Goal: Task Accomplishment & Management: Use online tool/utility

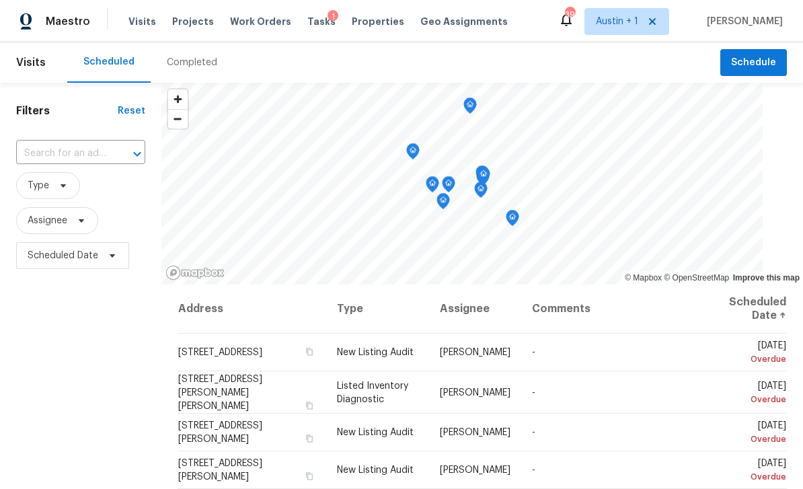
click at [188, 23] on span "Projects" at bounding box center [193, 21] width 42 height 13
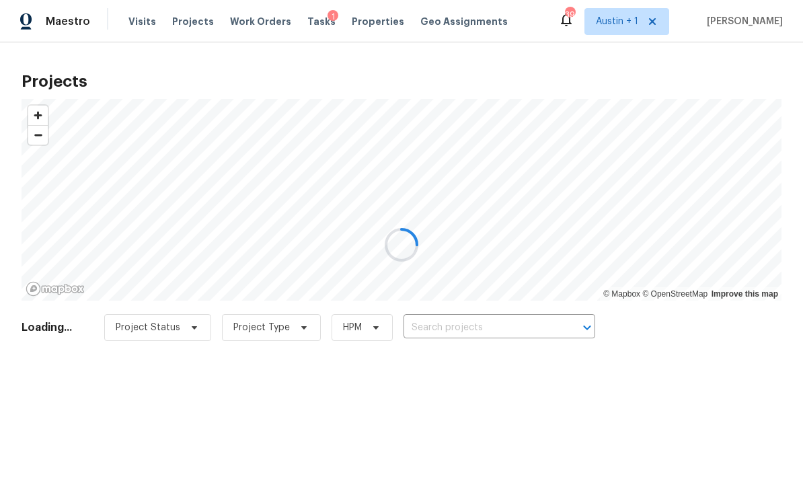
click at [459, 320] on div at bounding box center [401, 244] width 803 height 489
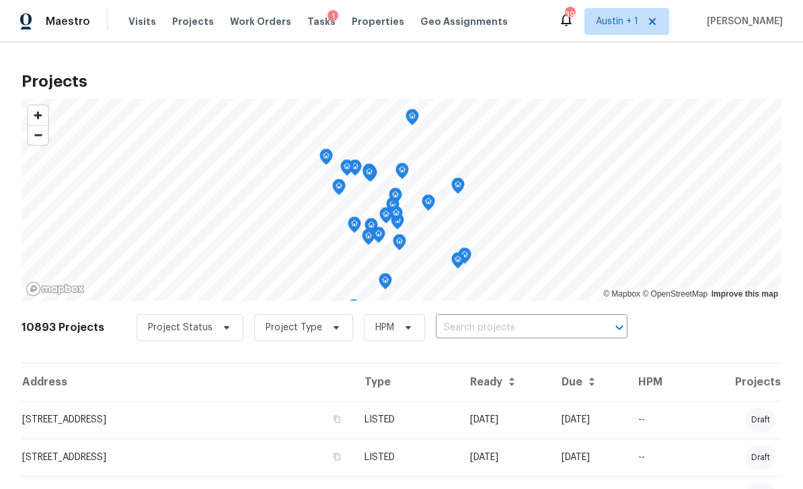
click at [478, 325] on input "text" at bounding box center [513, 328] width 154 height 21
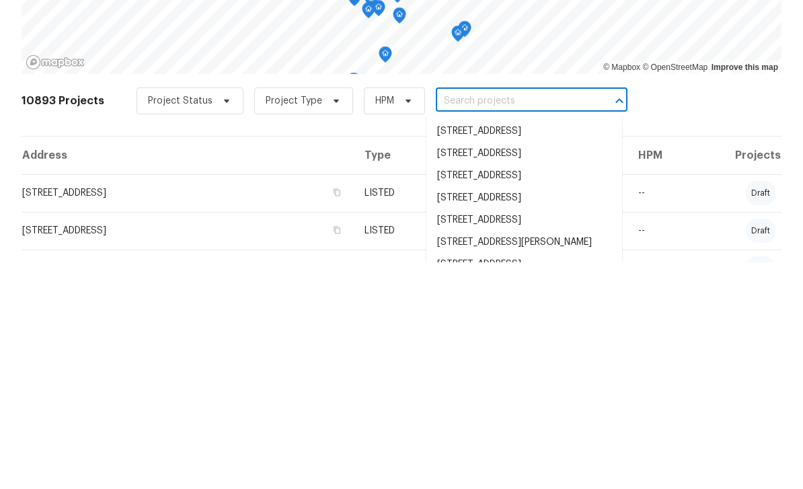
click at [476, 318] on input "text" at bounding box center [513, 328] width 154 height 21
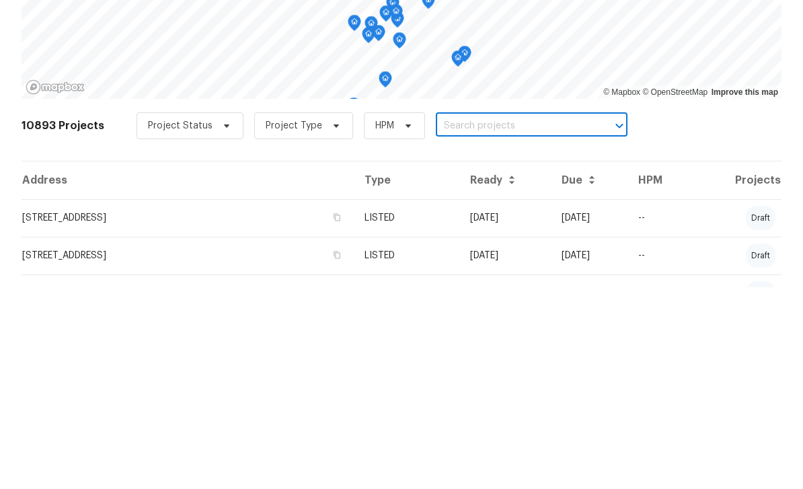
click at [456, 318] on input "text" at bounding box center [513, 328] width 154 height 21
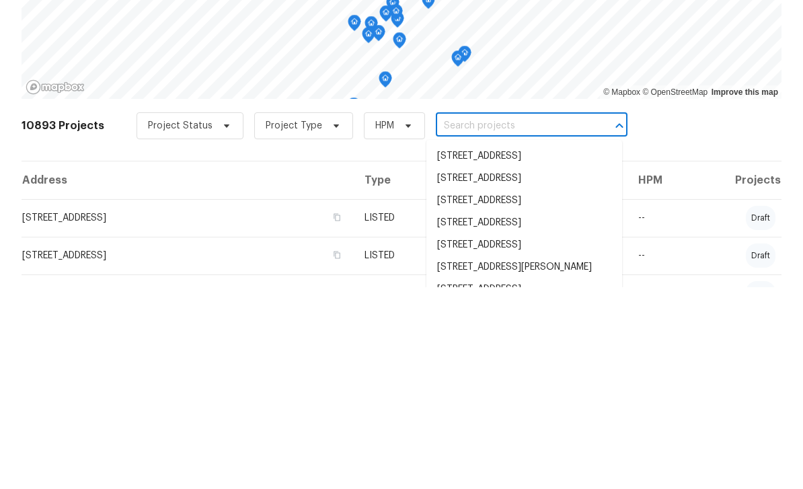
paste input "[STREET_ADDRESS][PERSON_NAME][PERSON_NAME]"
type input "[STREET_ADDRESS][PERSON_NAME][PERSON_NAME]"
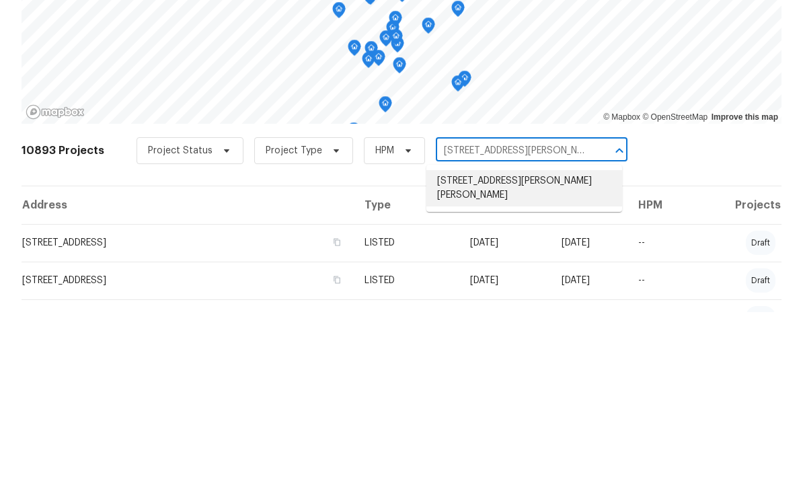
click at [512, 347] on li "[STREET_ADDRESS][PERSON_NAME][PERSON_NAME]" at bounding box center [525, 365] width 196 height 36
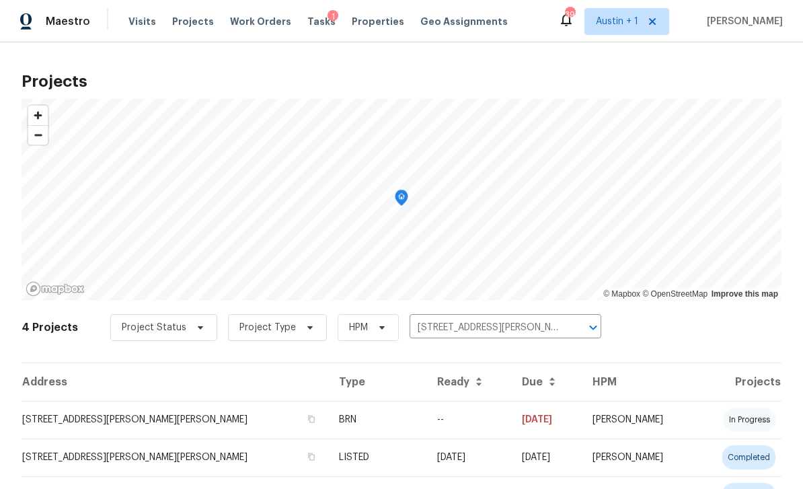
click at [64, 414] on td "[STREET_ADDRESS][PERSON_NAME][PERSON_NAME]" at bounding box center [175, 420] width 307 height 38
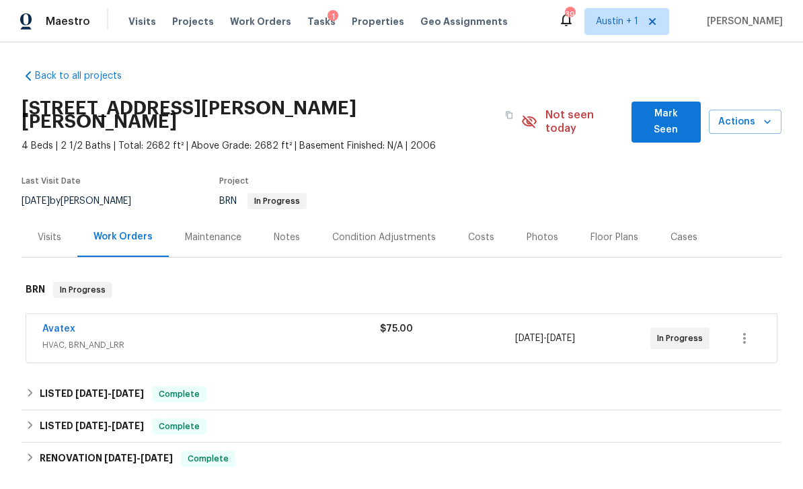
click at [668, 117] on span "Mark Seen" at bounding box center [667, 122] width 48 height 33
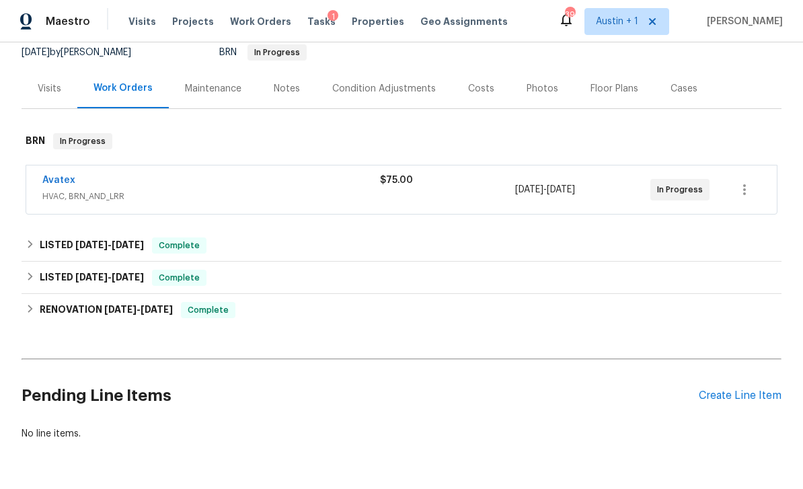
scroll to position [135, 0]
click at [206, 186] on div "Avatex" at bounding box center [211, 182] width 338 height 16
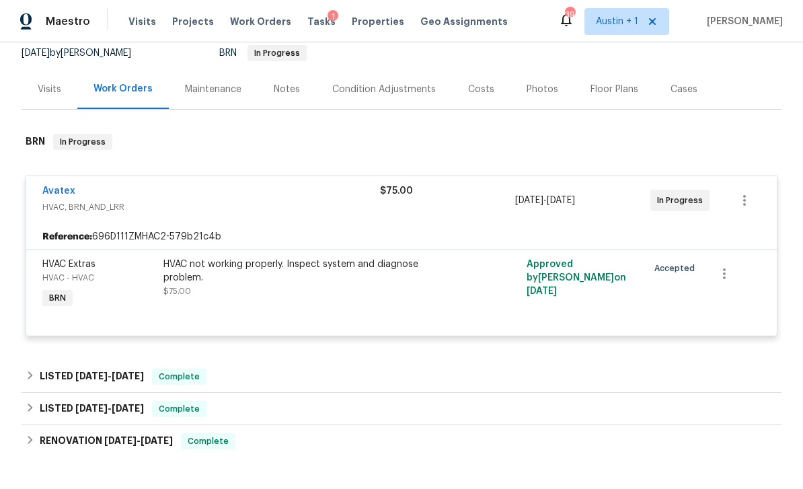
click at [64, 187] on link "Avatex" at bounding box center [58, 190] width 33 height 9
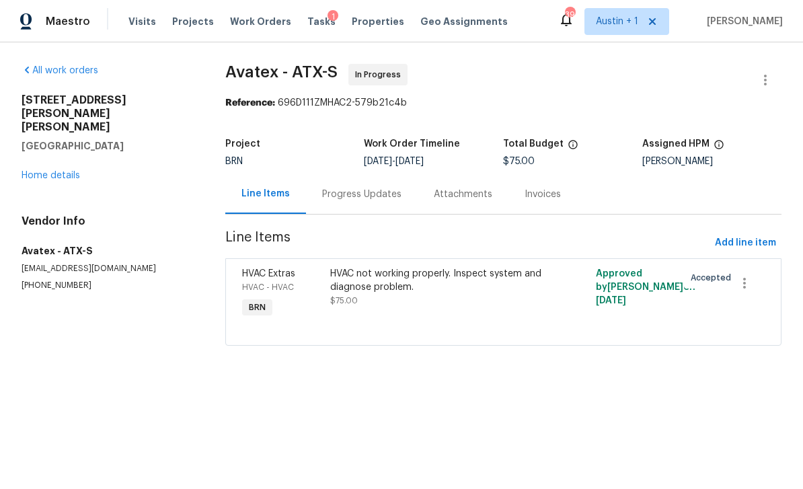
click at [355, 193] on div "Progress Updates" at bounding box center [361, 194] width 79 height 13
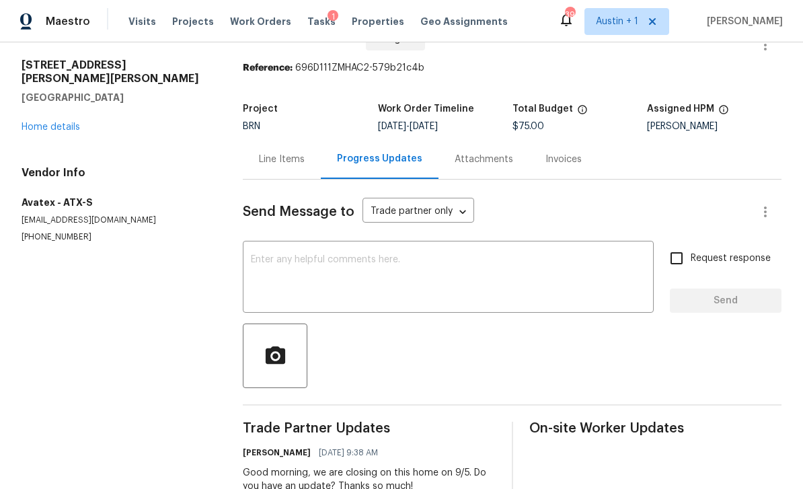
scroll to position [34, 0]
click at [471, 266] on textarea at bounding box center [448, 279] width 395 height 47
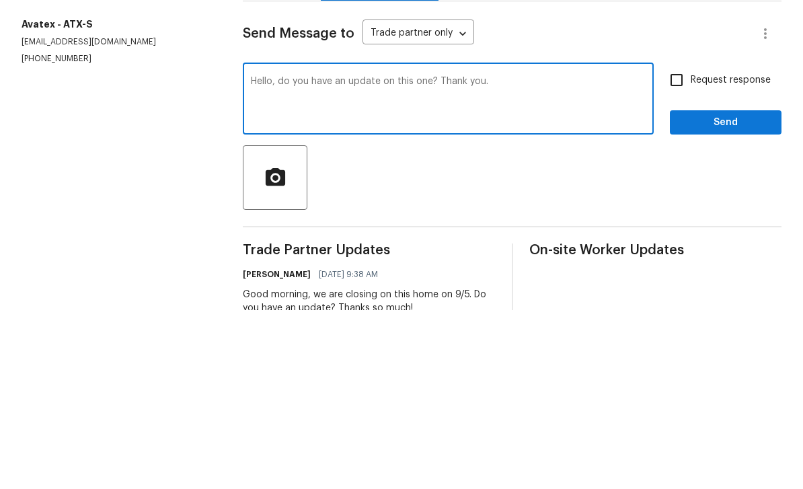
type textarea "Hello, do you have an update on this one? Thank you."
click at [703, 252] on span "Request response" at bounding box center [731, 259] width 80 height 14
click at [691, 245] on input "Request response" at bounding box center [677, 259] width 28 height 28
checkbox input "true"
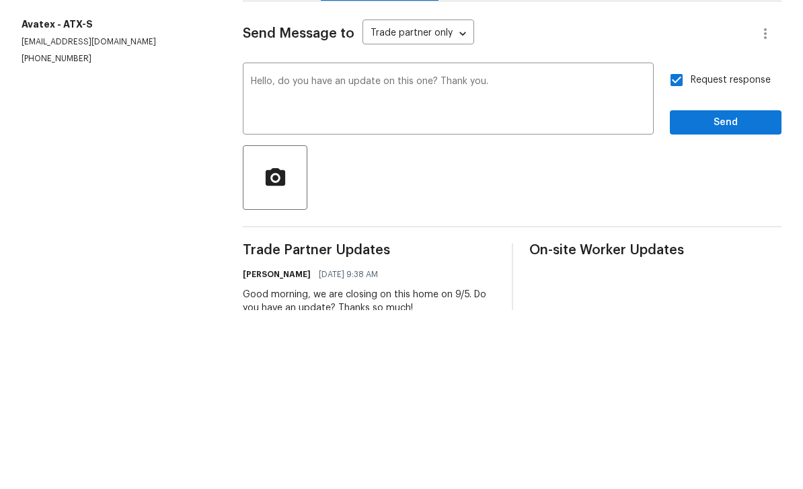
scroll to position [43, 0]
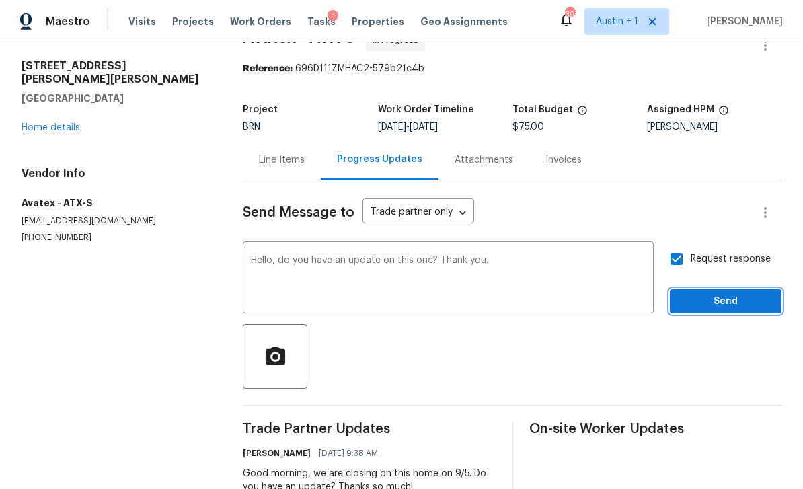
click at [735, 293] on span "Send" at bounding box center [726, 301] width 90 height 17
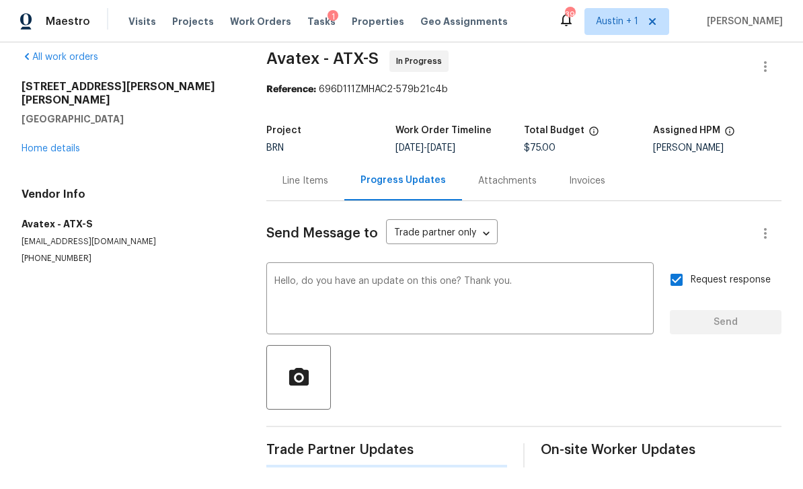
scroll to position [0, 0]
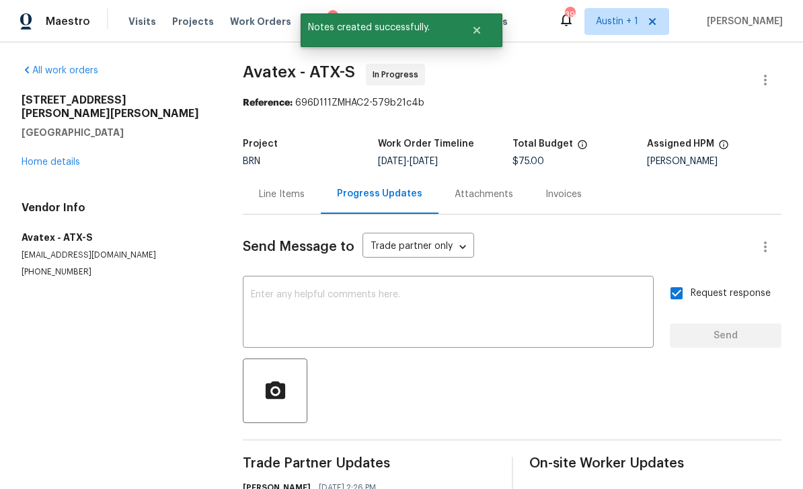
click at [59, 157] on link "Home details" at bounding box center [51, 161] width 59 height 9
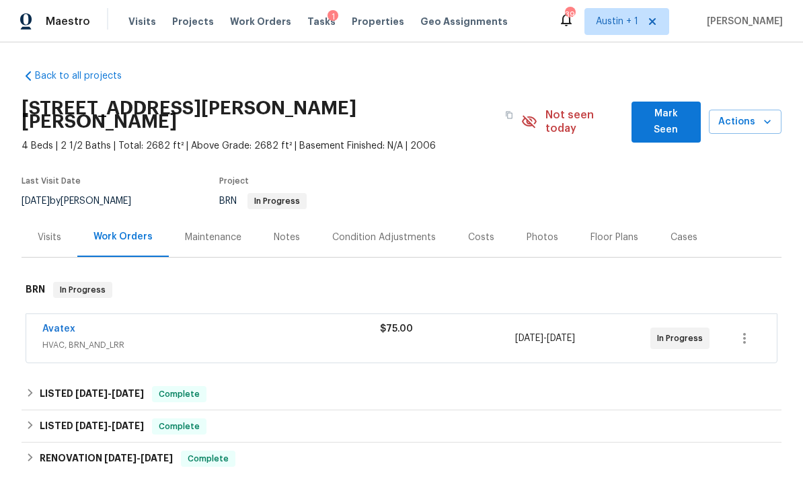
click at [190, 15] on span "Projects" at bounding box center [193, 21] width 42 height 13
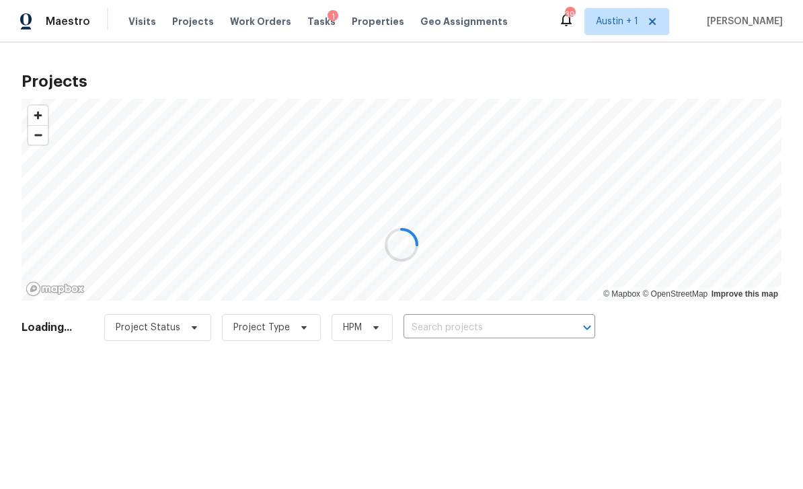
click at [489, 320] on div at bounding box center [401, 244] width 803 height 489
click at [478, 330] on div at bounding box center [401, 244] width 803 height 489
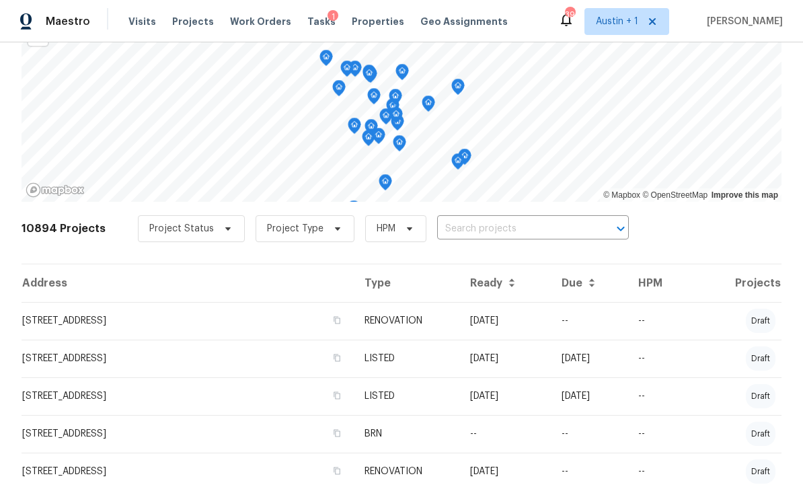
scroll to position [29, 0]
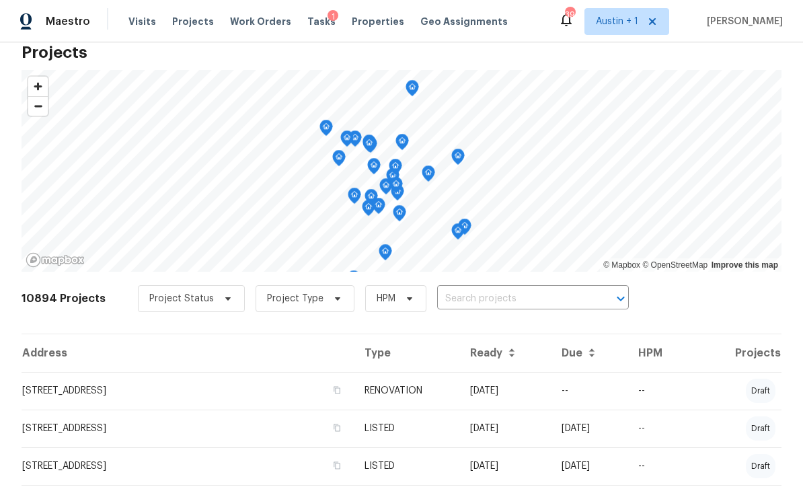
click at [476, 297] on input "text" at bounding box center [514, 299] width 154 height 21
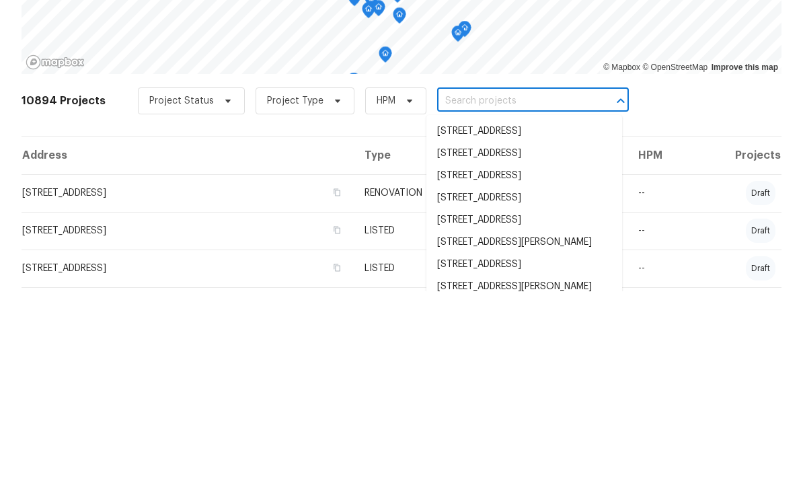
click at [461, 289] on input "text" at bounding box center [514, 299] width 154 height 21
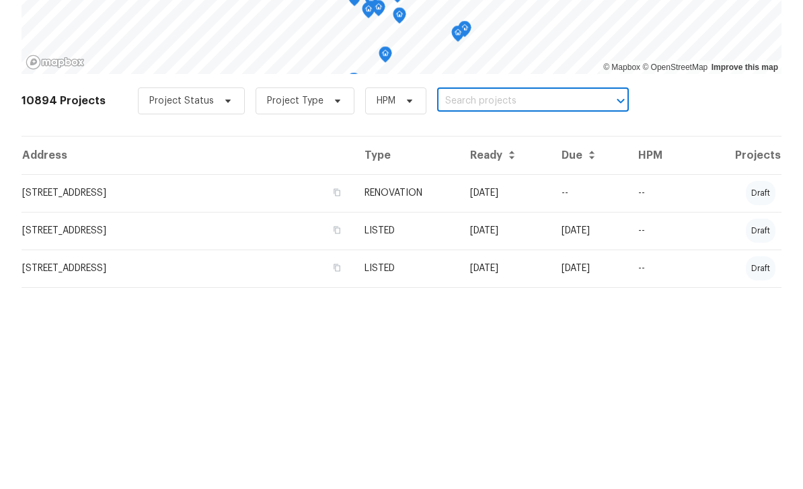
paste input "[STREET_ADDRESS][PERSON_NAME]"
type input "[STREET_ADDRESS][PERSON_NAME]"
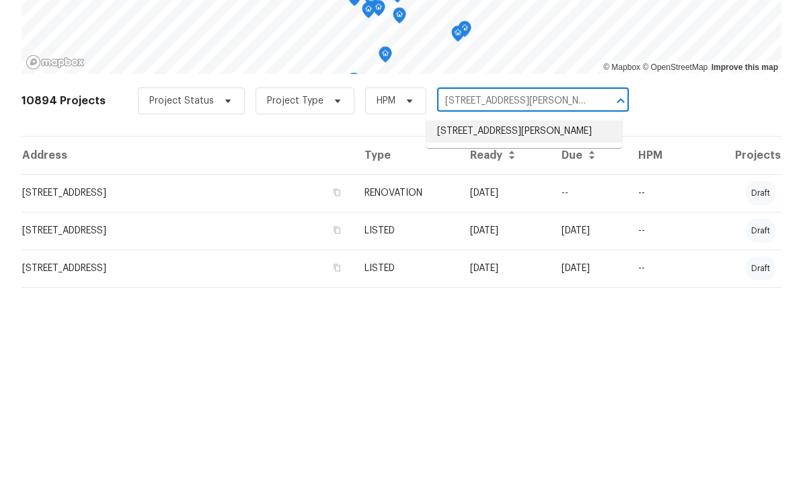
click at [542, 318] on li "[STREET_ADDRESS][PERSON_NAME]" at bounding box center [525, 329] width 196 height 22
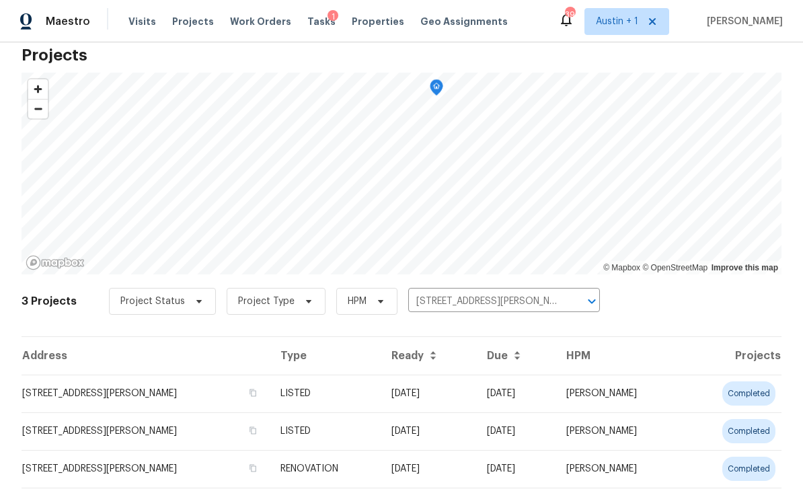
scroll to position [26, 0]
click at [102, 393] on td "[STREET_ADDRESS][PERSON_NAME]" at bounding box center [146, 394] width 248 height 38
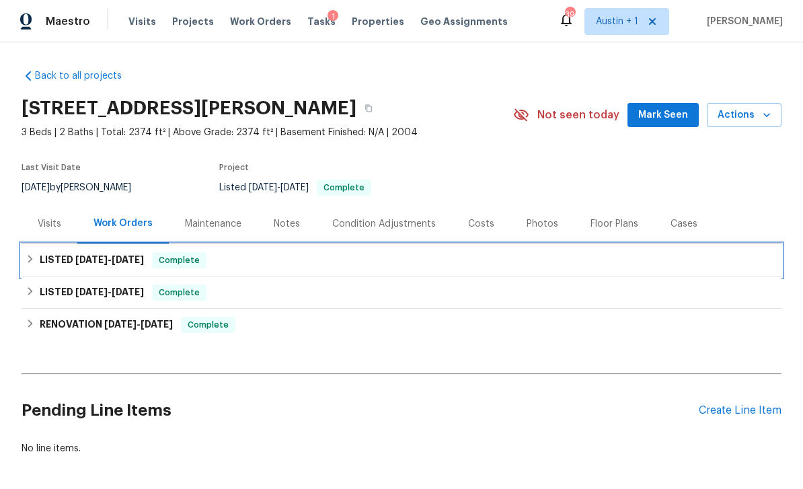
click at [102, 263] on span "[DATE]" at bounding box center [91, 259] width 32 height 9
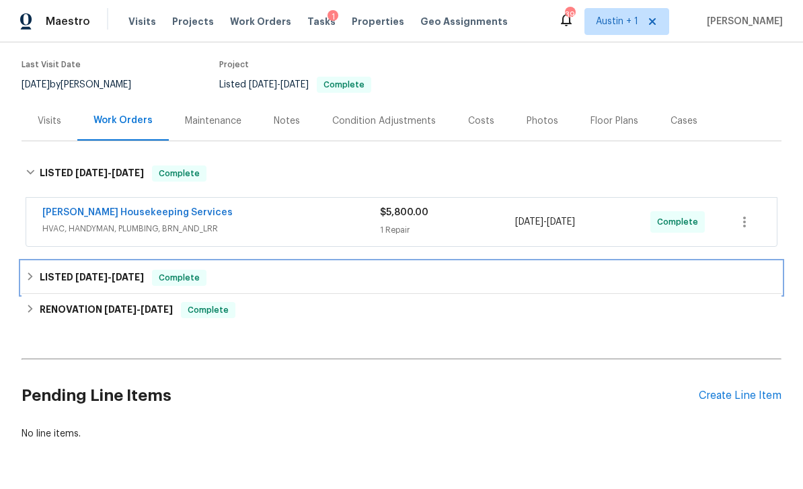
click at [101, 274] on span "[DATE]" at bounding box center [91, 276] width 32 height 9
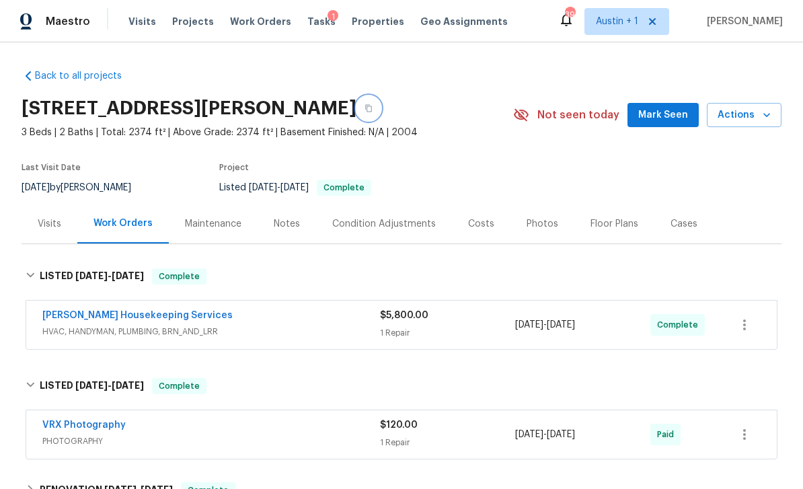
click at [365, 108] on icon "button" at bounding box center [369, 108] width 8 height 8
click at [357, 103] on button "button" at bounding box center [369, 108] width 24 height 24
click at [331, 318] on div "[PERSON_NAME] Housekeeping Services" at bounding box center [211, 317] width 338 height 16
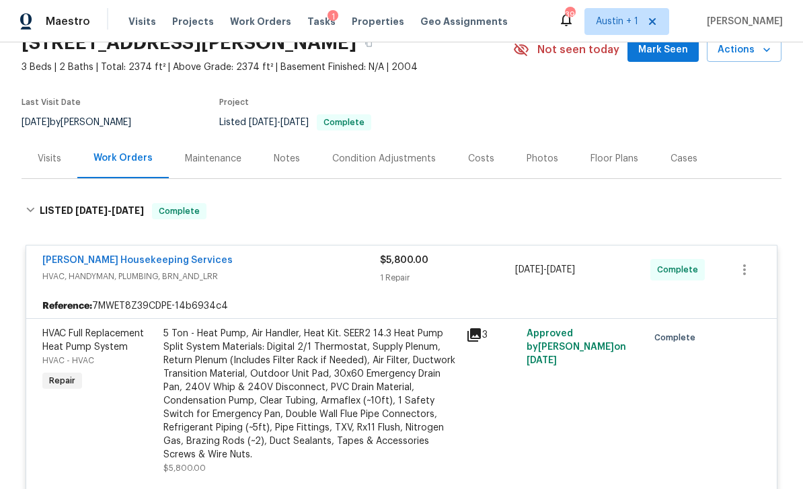
scroll to position [40, 0]
